Goal: Information Seeking & Learning: Learn about a topic

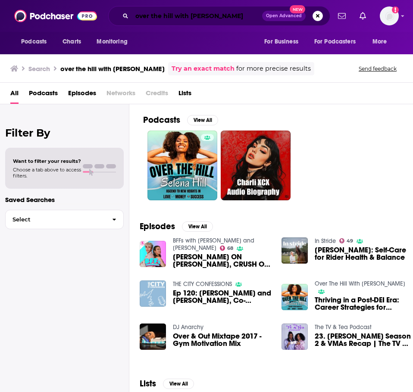
click at [223, 13] on input "over the hill with [PERSON_NAME]" at bounding box center [197, 16] width 130 height 14
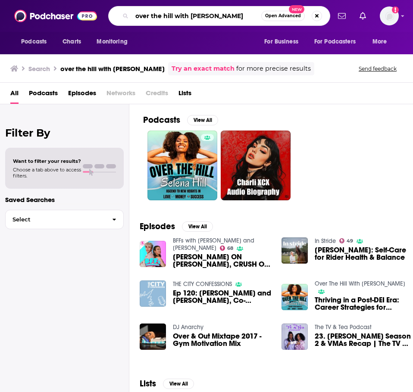
click at [223, 13] on input "over the hill with [PERSON_NAME]" at bounding box center [196, 16] width 129 height 14
type input "this is the author"
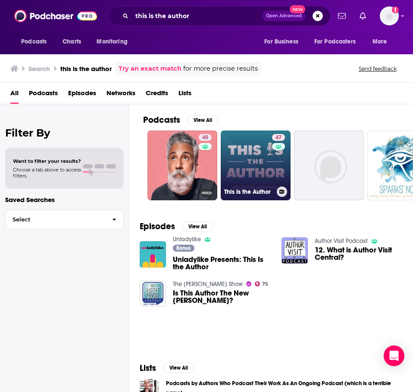
click at [243, 168] on link "47 This Is the Author" at bounding box center [256, 166] width 70 height 70
